Goal: Find contact information: Find contact information

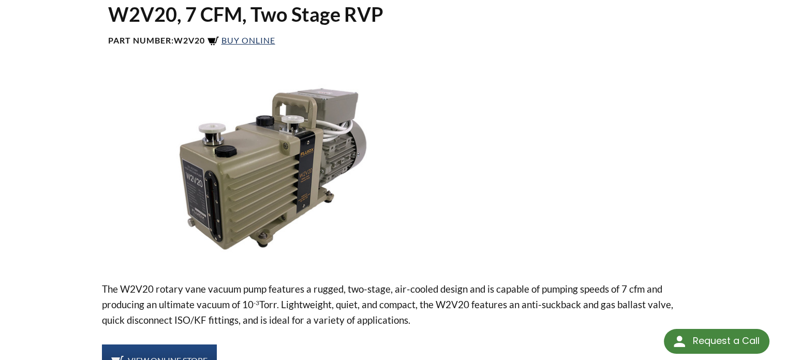
select select "Widget de idiomas del Traductor"
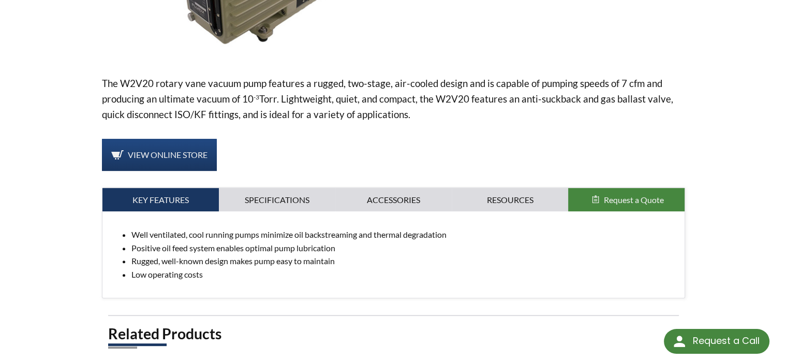
scroll to position [310, 0]
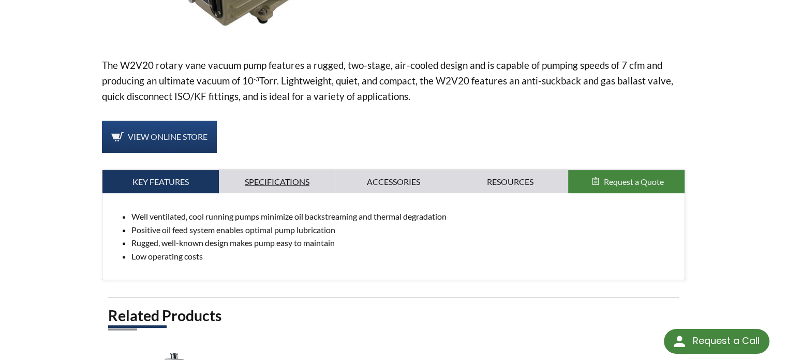
click at [252, 180] on link "Specifications" at bounding box center [277, 182] width 116 height 24
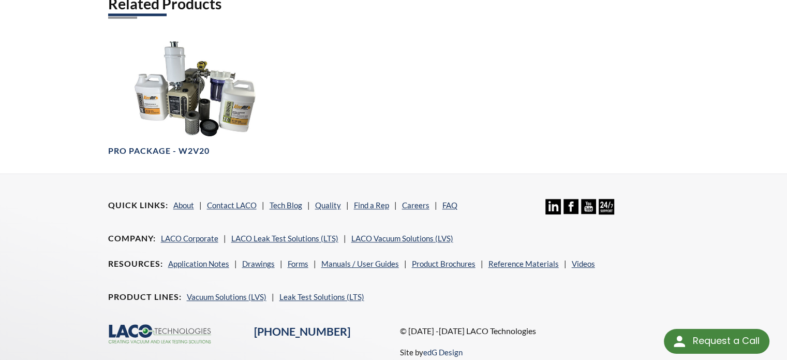
scroll to position [820, 0]
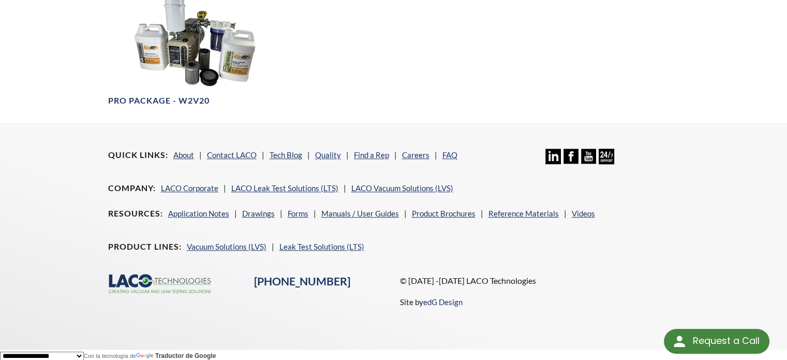
click at [161, 277] on icon at bounding box center [182, 280] width 56 height 6
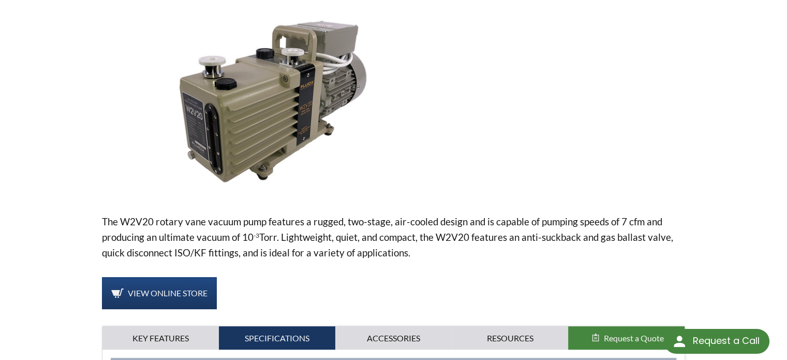
scroll to position [0, 0]
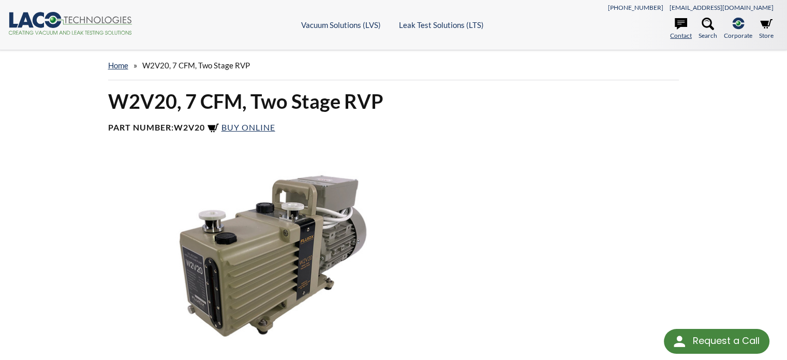
click at [683, 24] on icon at bounding box center [681, 23] width 12 height 11
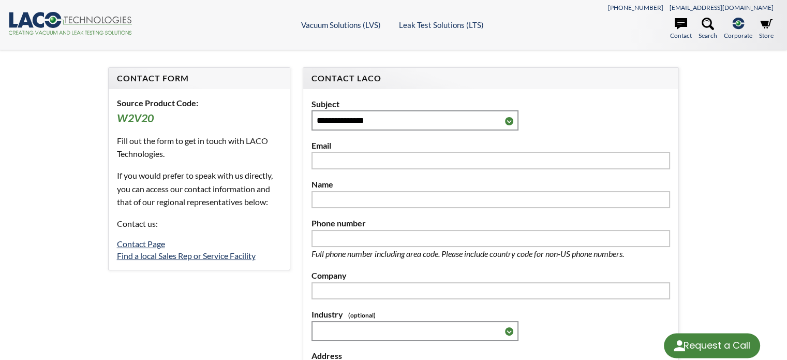
select select "Widget de idiomas del Traductor"
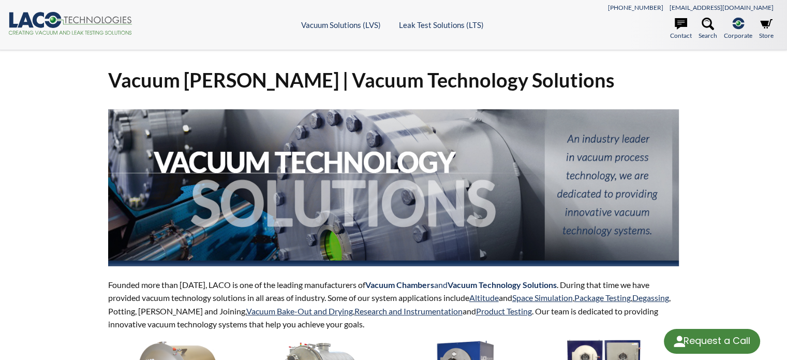
select select "Widget de idiomas del Traductor"
